Goal: Navigation & Orientation: Go to known website

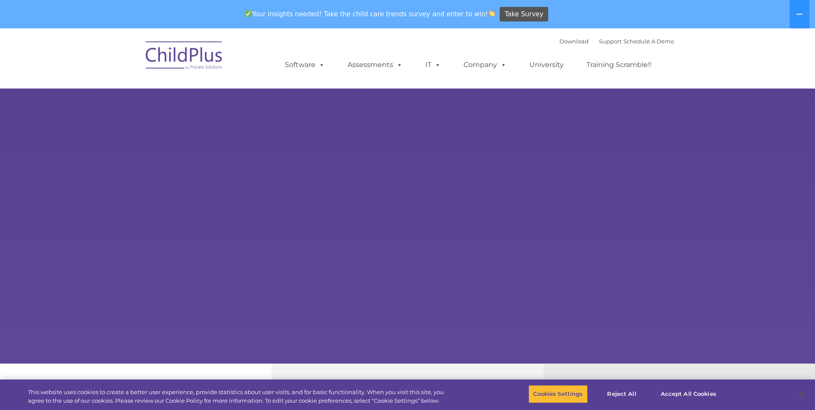
select select "MEDIUM"
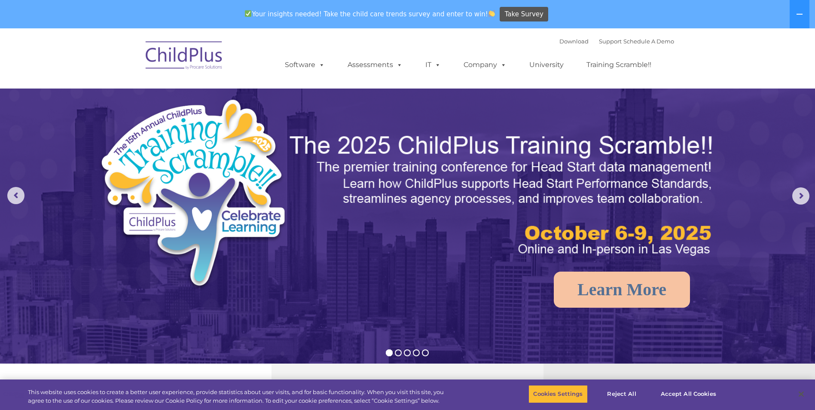
click at [203, 62] on img at bounding box center [184, 56] width 86 height 43
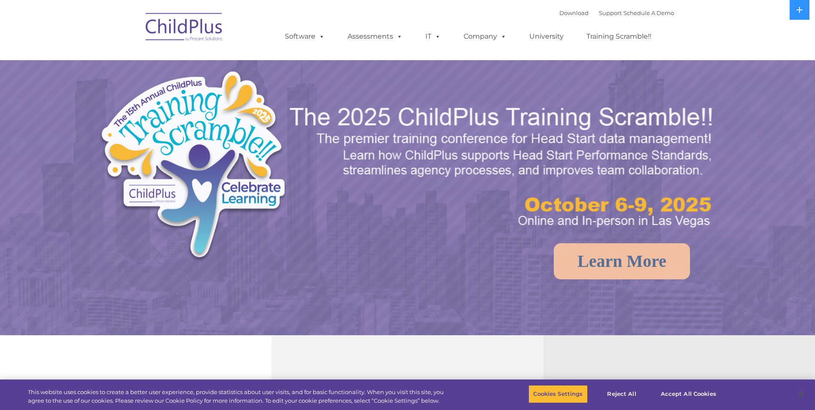
select select "MEDIUM"
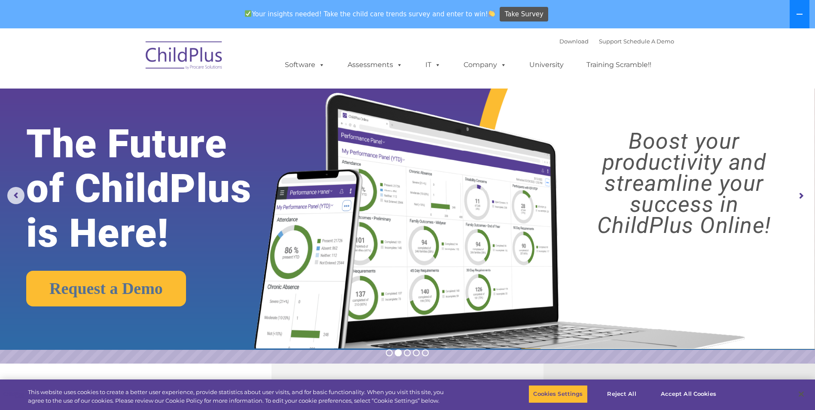
click at [801, 6] on button at bounding box center [800, 14] width 20 height 28
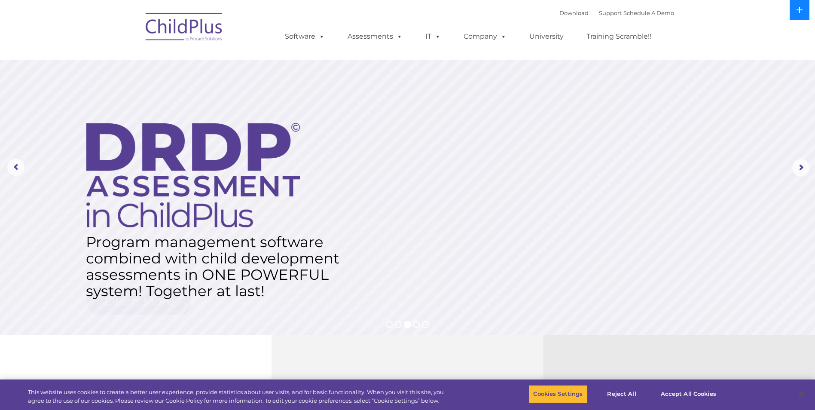
click at [801, 9] on icon at bounding box center [799, 9] width 7 height 7
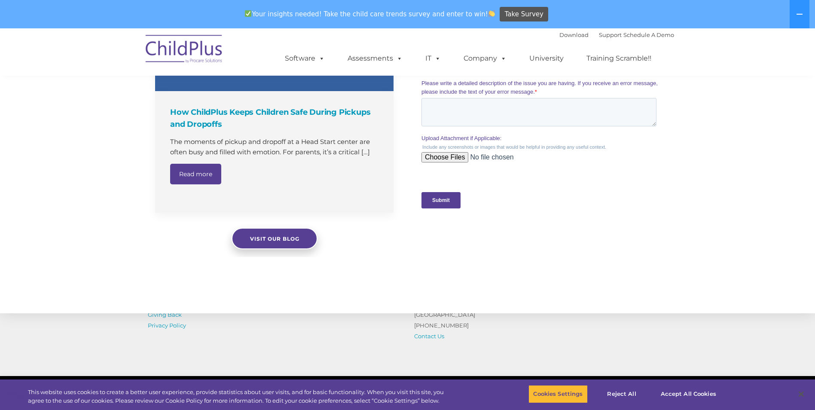
scroll to position [863, 0]
